Goal: Use online tool/utility: Utilize a website feature to perform a specific function

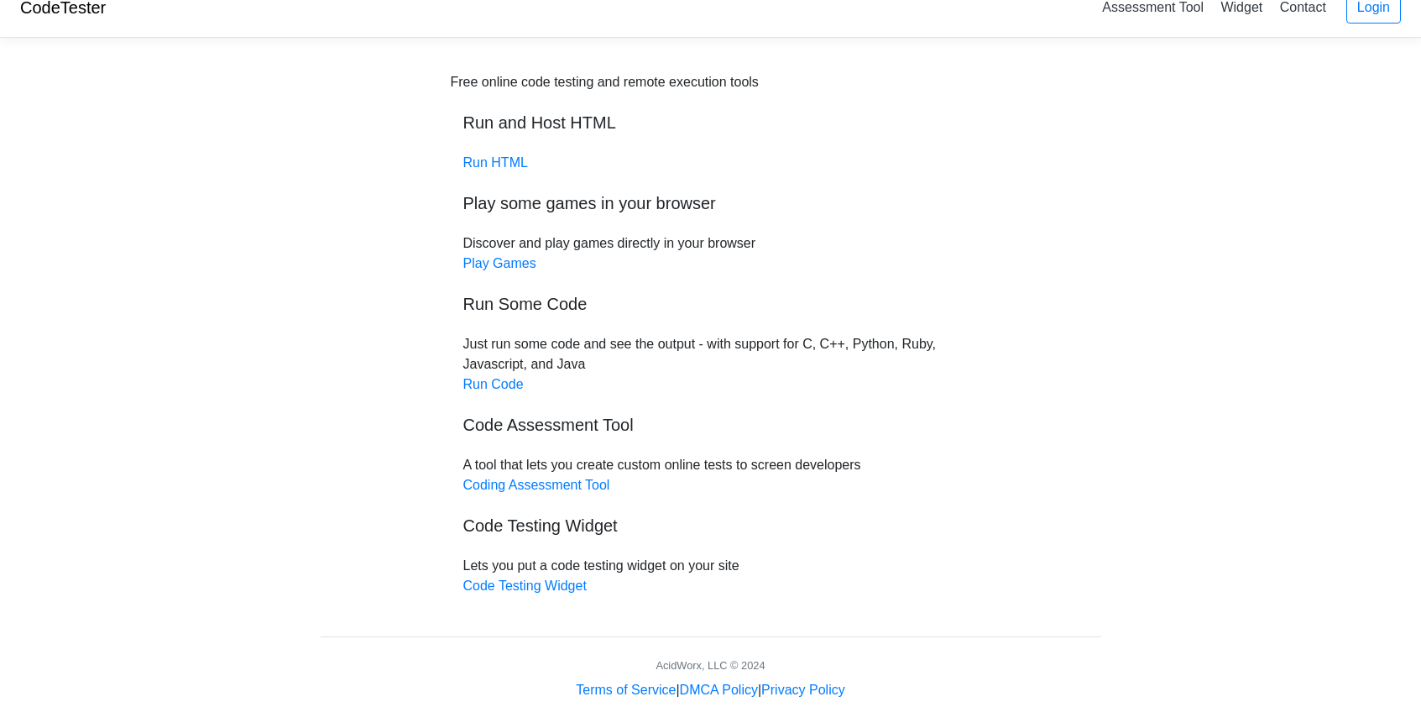
scroll to position [34, 0]
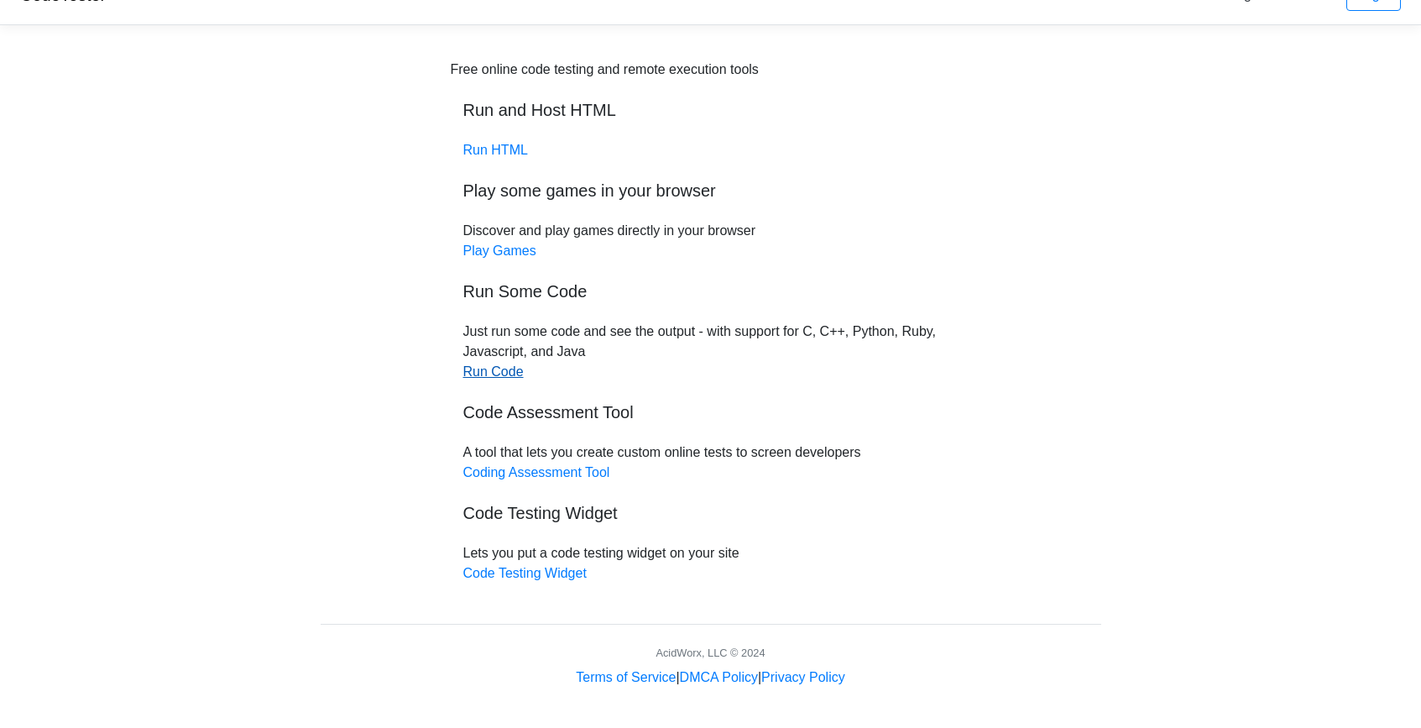
click at [505, 371] on link "Run Code" at bounding box center [493, 371] width 60 height 14
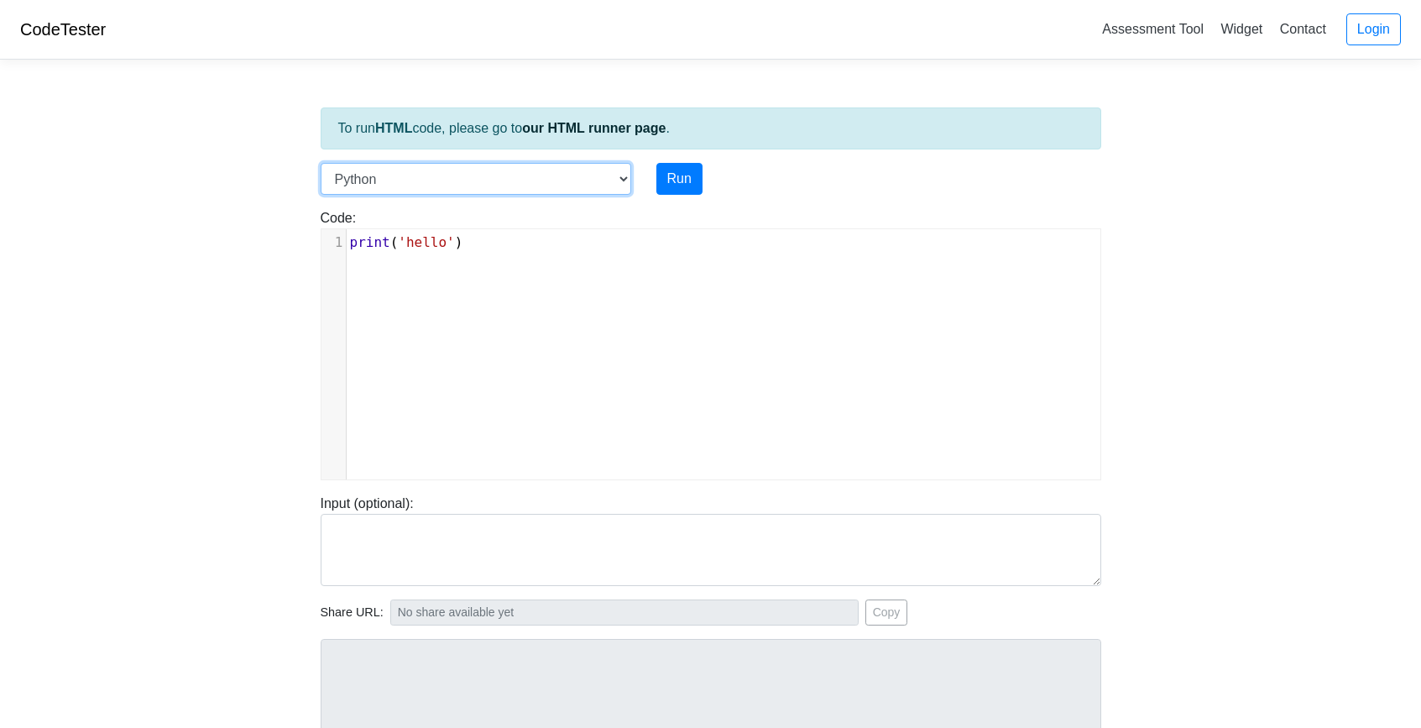
click at [597, 180] on select "C C++ Go Java Javascript Python Ruby" at bounding box center [476, 179] width 311 height 32
select select "c"
click at [321, 163] on select "C C++ Go Java Javascript Python Ruby" at bounding box center [476, 179] width 311 height 32
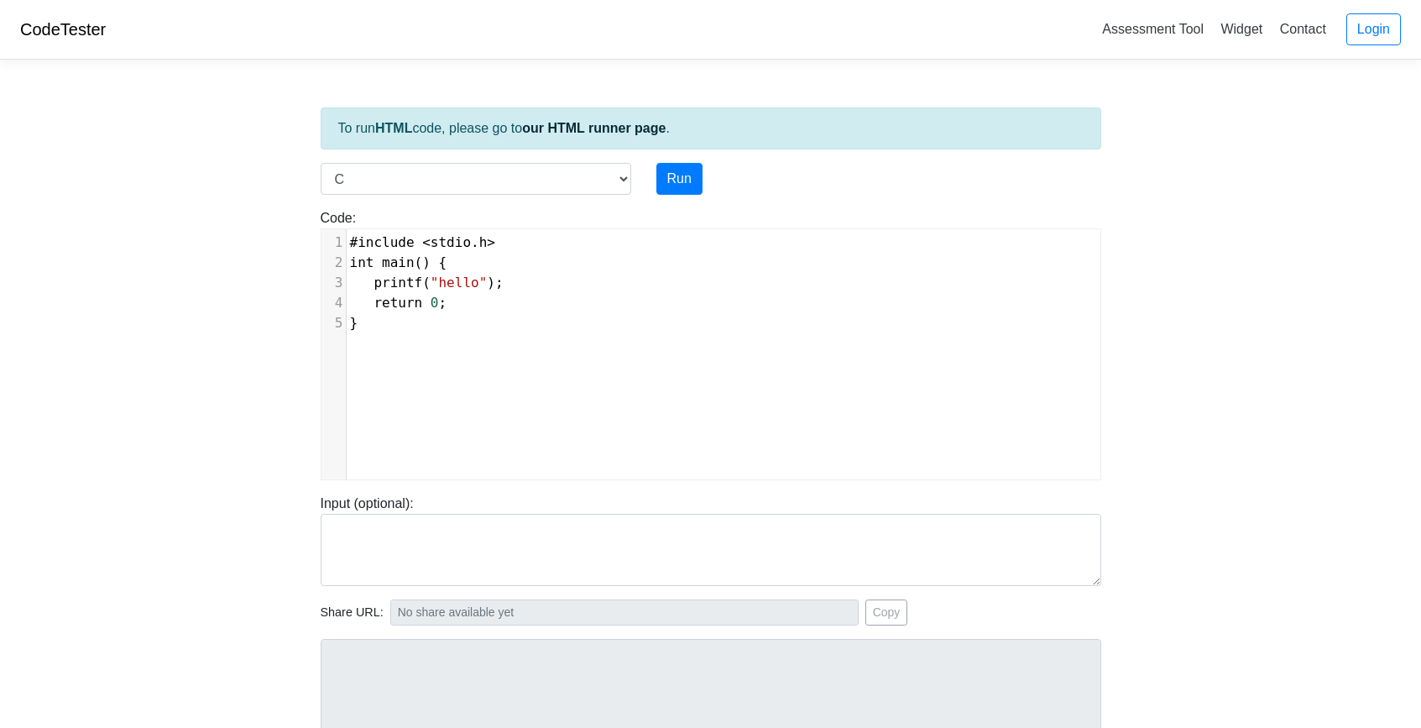
scroll to position [7, 0]
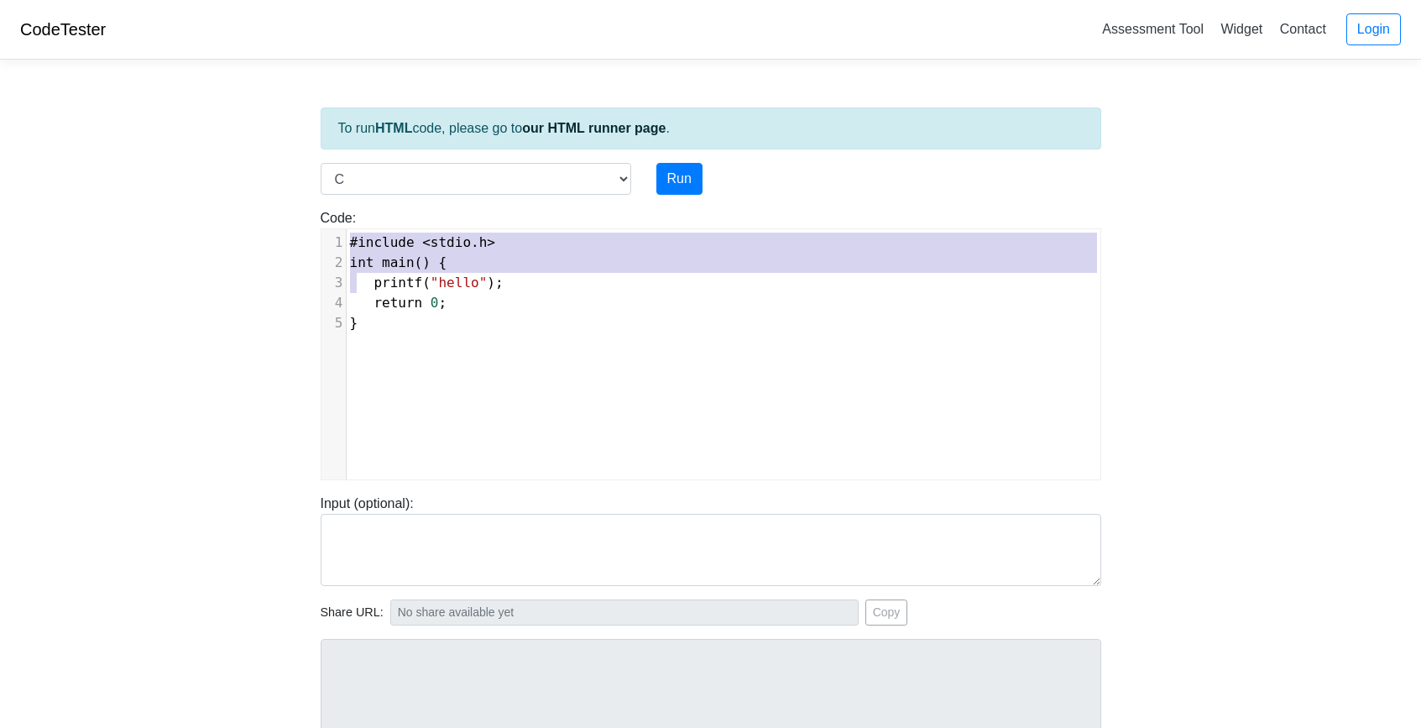
type textarea "#include <stdio.h> int main() { printf("hello"); return 0; }"
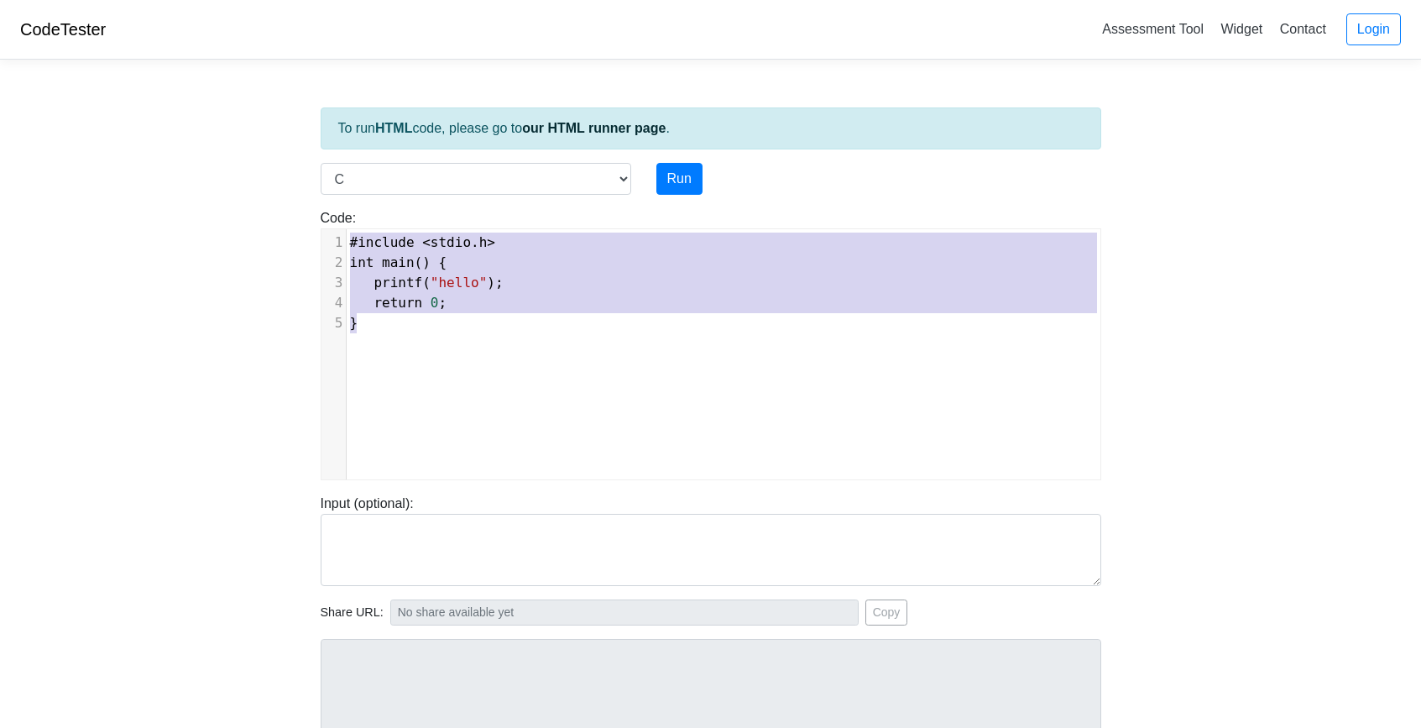
drag, startPoint x: 349, startPoint y: 238, endPoint x: 391, endPoint y: 345, distance: 115.3
click at [391, 345] on div "x 1 #include < stdio . h > 2 int main () { 3 printf ( "hello" ); 4 return 0 ; 5…" at bounding box center [723, 366] width 804 height 275
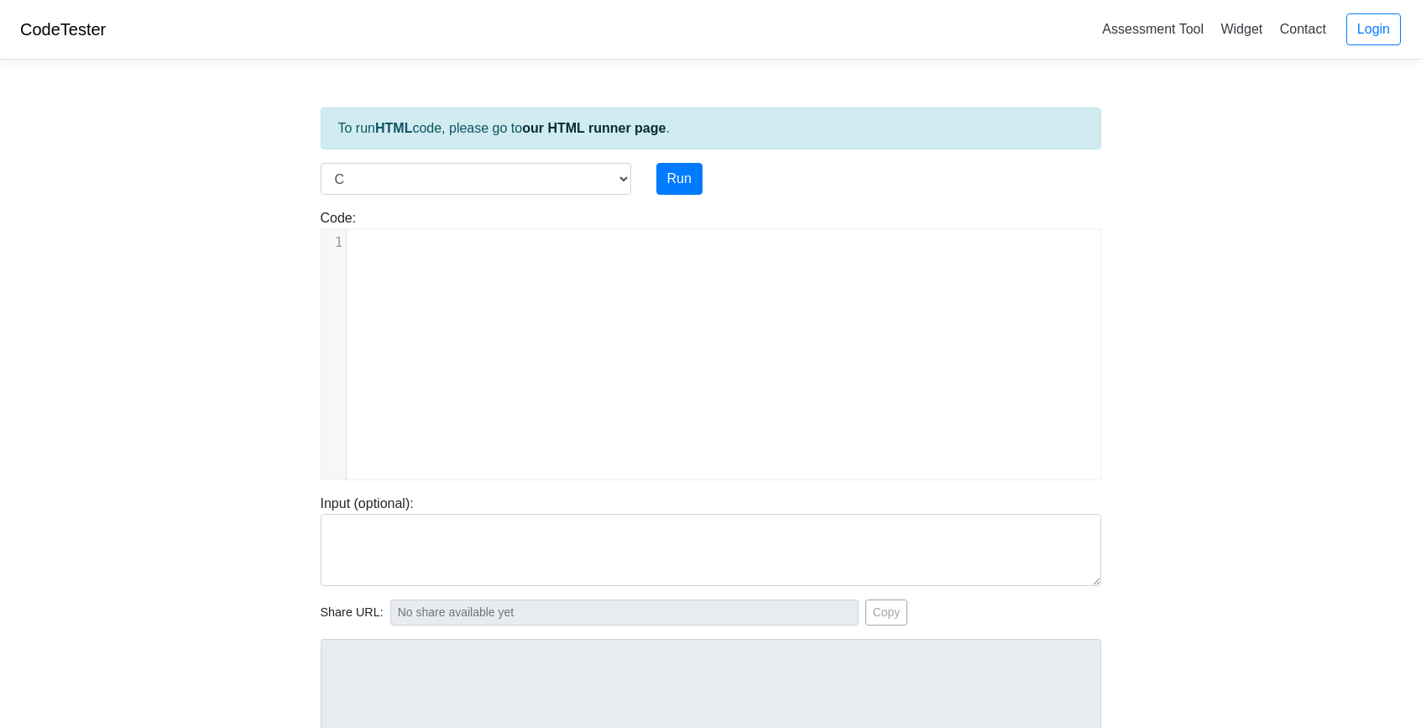
type textarea "​"
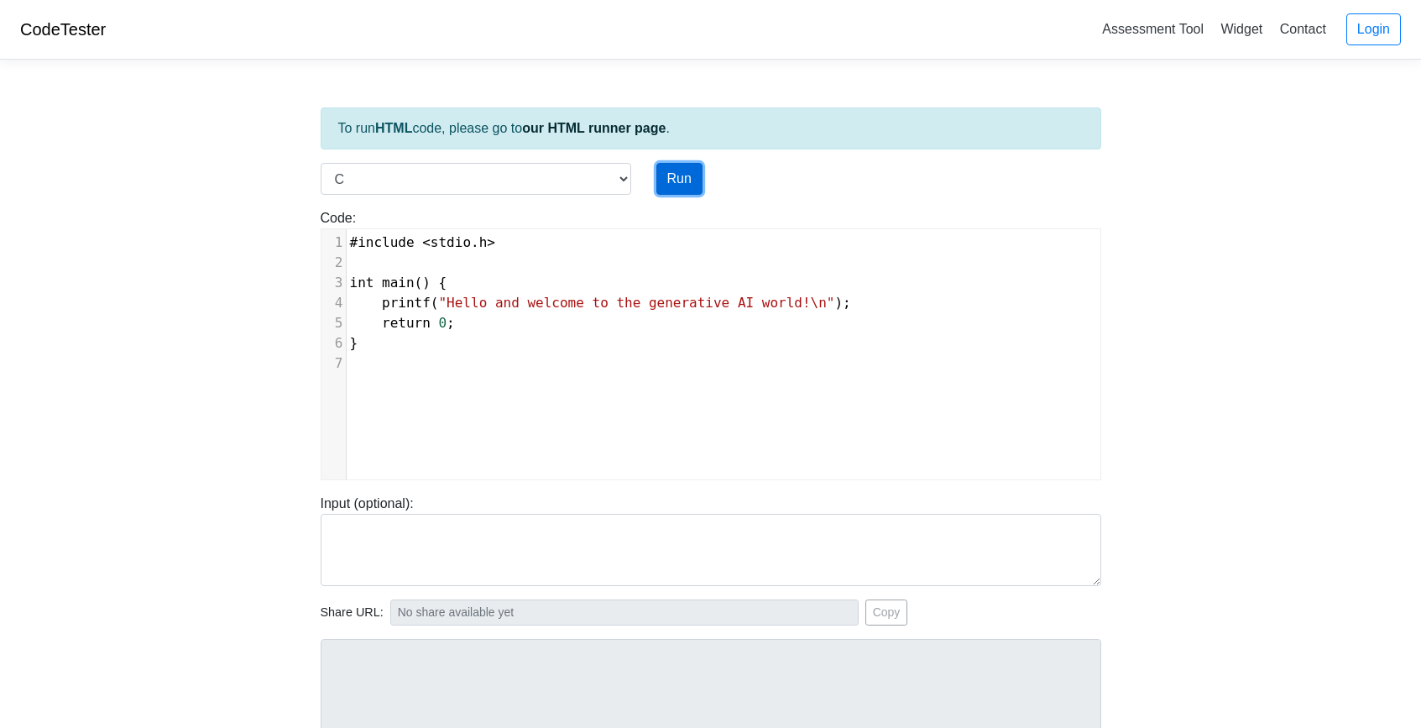
click at [679, 178] on button "Run" at bounding box center [679, 179] width 46 height 32
type input "[URL][DOMAIN_NAME]"
type textarea "Stdout: Hello and welcome to the generative AI world!"
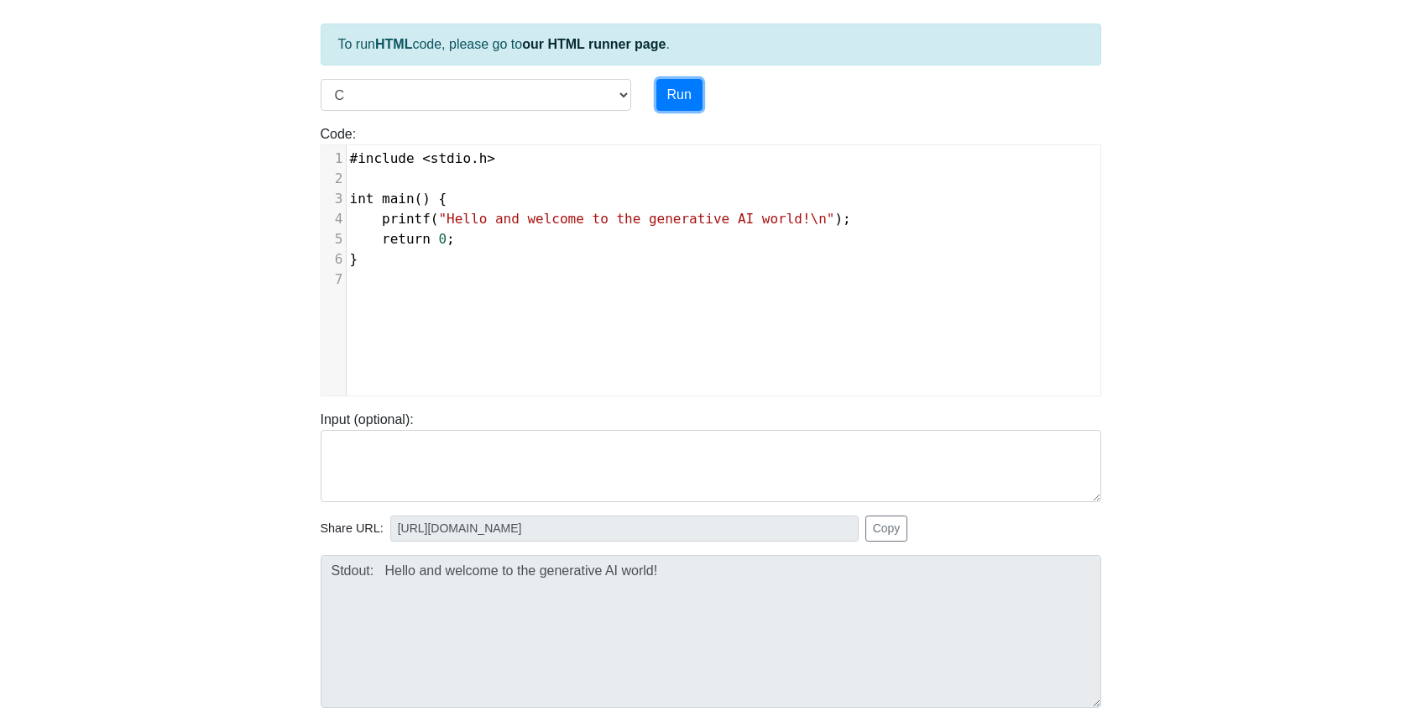
scroll to position [208, 0]
